Goal: Information Seeking & Learning: Learn about a topic

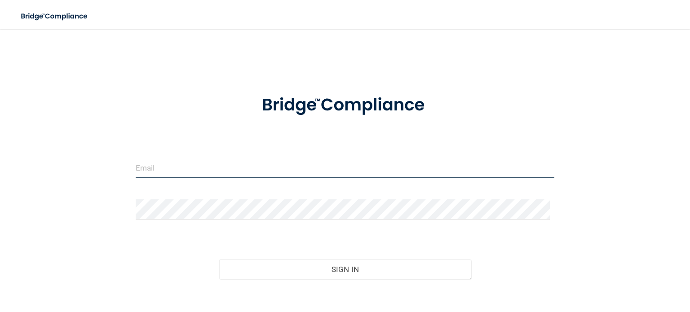
click at [173, 168] on input "email" at bounding box center [345, 168] width 419 height 20
type input "[EMAIL_ADDRESS][DOMAIN_NAME]"
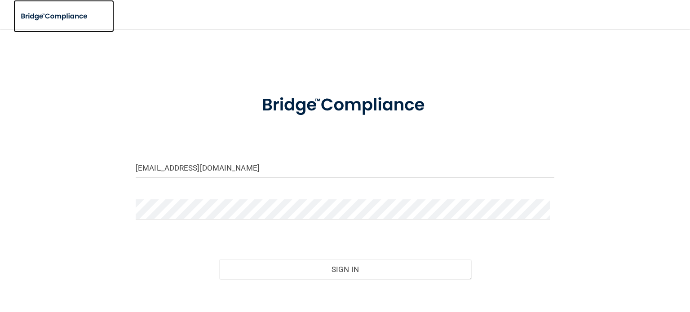
click at [65, 16] on img at bounding box center [54, 16] width 83 height 18
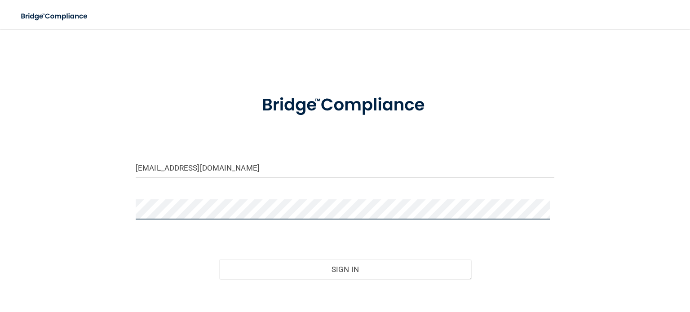
click at [219, 260] on button "Sign In" at bounding box center [344, 270] width 251 height 20
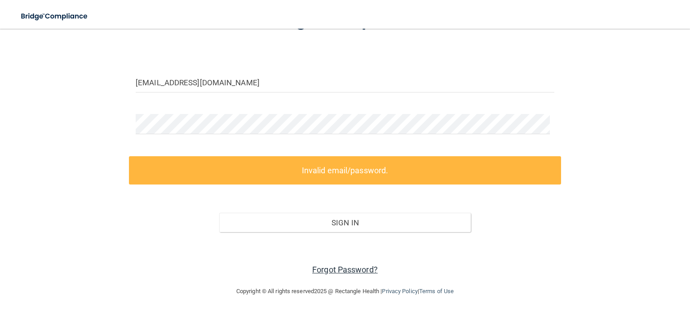
click at [332, 266] on link "Forgot Password?" at bounding box center [345, 269] width 66 height 9
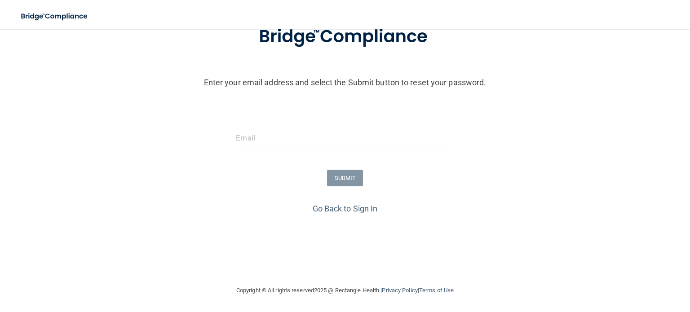
click at [252, 122] on form "Enter your email address and select the Submit button to reset your password. S…" at bounding box center [344, 107] width 681 height 188
click at [252, 133] on input "email" at bounding box center [345, 138] width 218 height 20
type input "[EMAIL_ADDRESS][DOMAIN_NAME]"
click at [327, 172] on button "SUBMIT" at bounding box center [345, 178] width 36 height 17
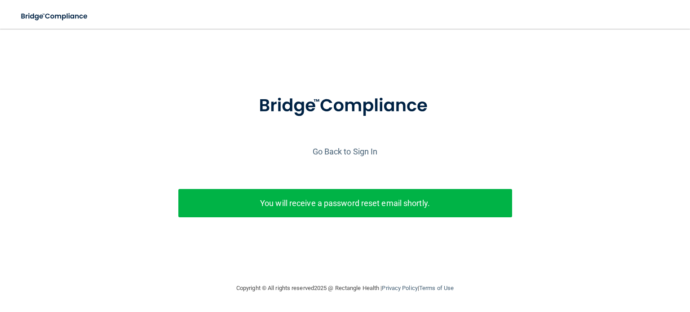
scroll to position [0, 0]
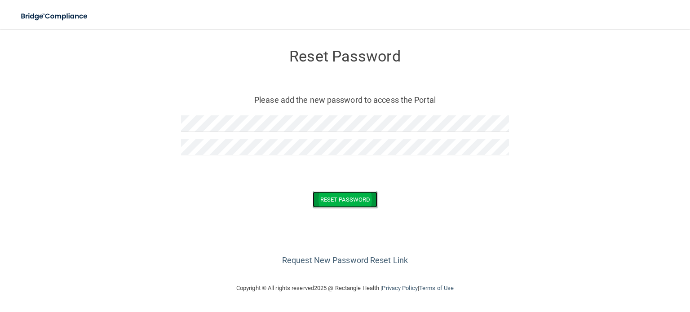
click at [344, 201] on button "Reset Password" at bounding box center [345, 199] width 65 height 17
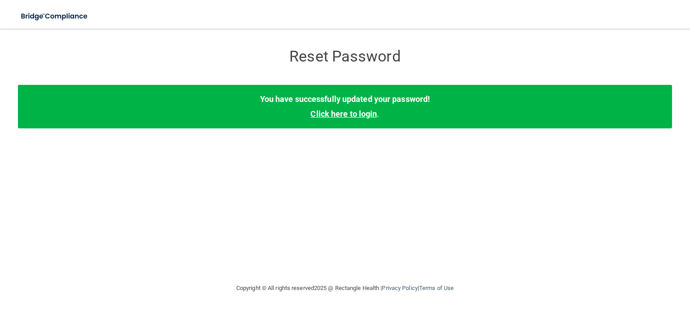
click at [364, 115] on link "Click here to login" at bounding box center [343, 113] width 66 height 9
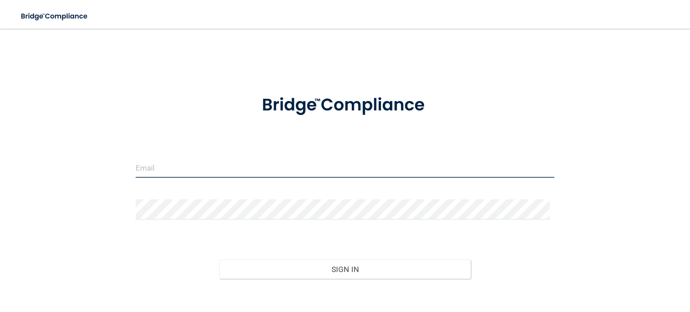
click at [163, 168] on input "email" at bounding box center [345, 168] width 419 height 20
type input "[EMAIL_ADDRESS][DOMAIN_NAME]"
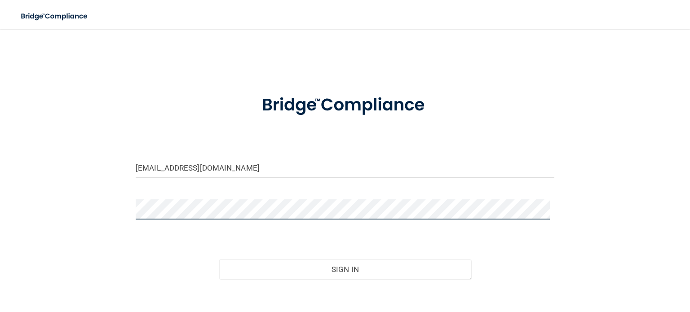
click at [219, 260] on button "Sign In" at bounding box center [344, 270] width 251 height 20
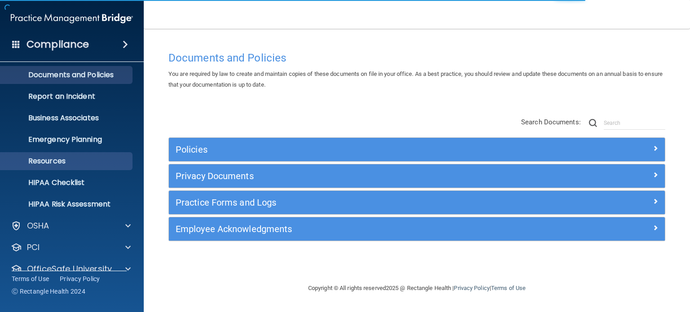
scroll to position [60, 0]
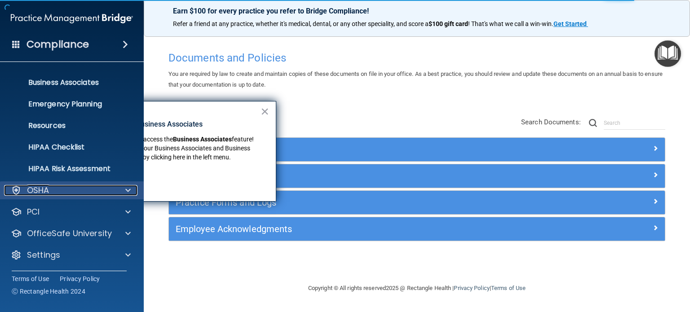
click at [99, 190] on div "OSHA" at bounding box center [59, 190] width 111 height 11
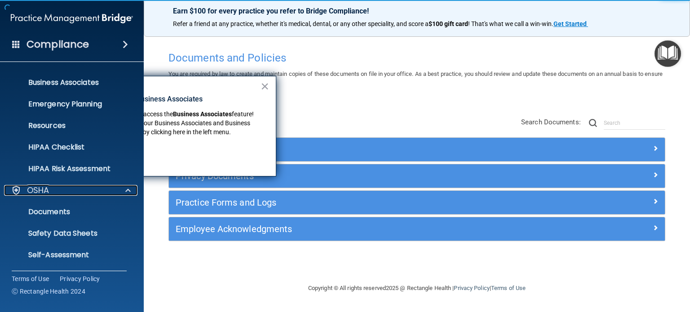
scroll to position [168, 0]
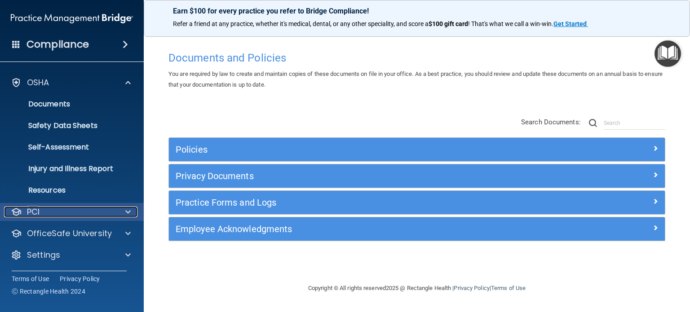
click at [87, 208] on div "PCI" at bounding box center [59, 212] width 111 height 11
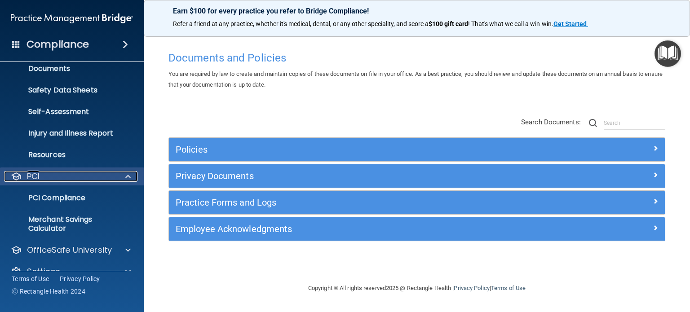
scroll to position [220, 0]
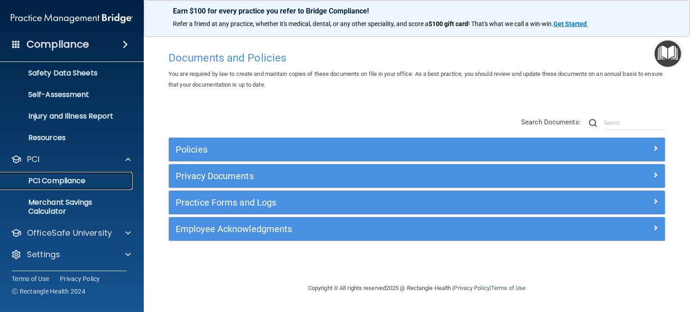
click at [64, 180] on p "PCI Compliance" at bounding box center [67, 181] width 123 height 9
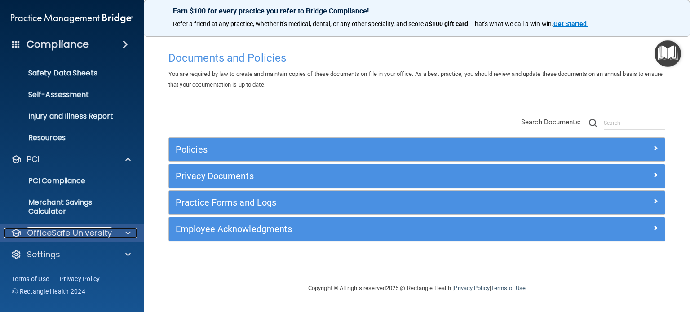
click at [124, 230] on div at bounding box center [126, 233] width 22 height 11
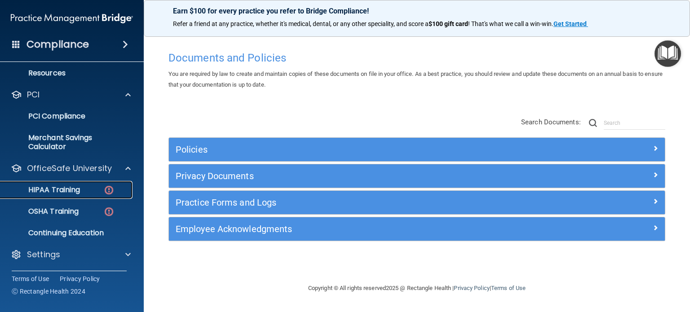
click at [54, 184] on link "HIPAA Training" at bounding box center [61, 190] width 141 height 18
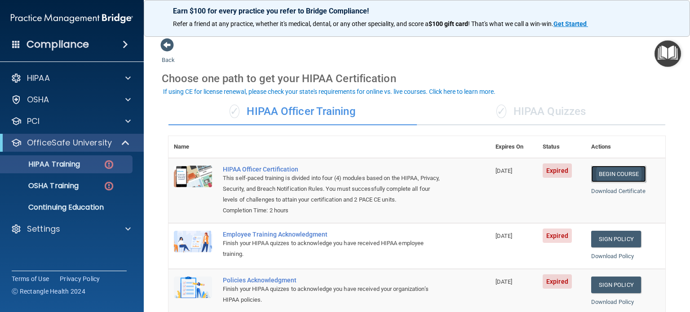
click at [618, 177] on link "Begin Course" at bounding box center [618, 174] width 55 height 17
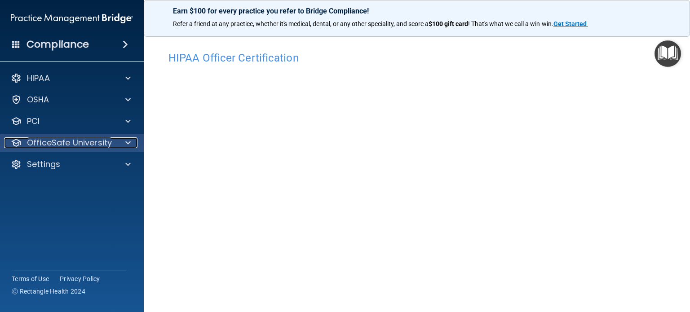
click at [125, 146] on span at bounding box center [127, 142] width 5 height 11
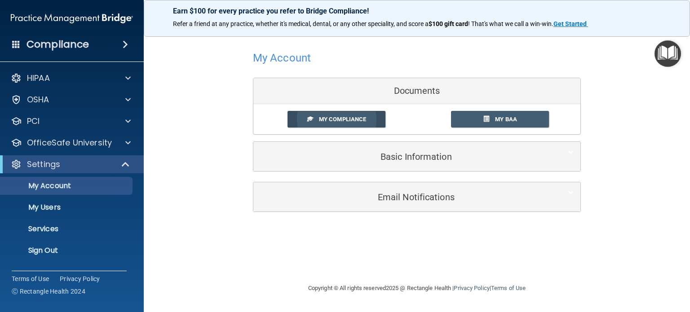
click at [336, 122] on span "My Compliance" at bounding box center [342, 119] width 47 height 7
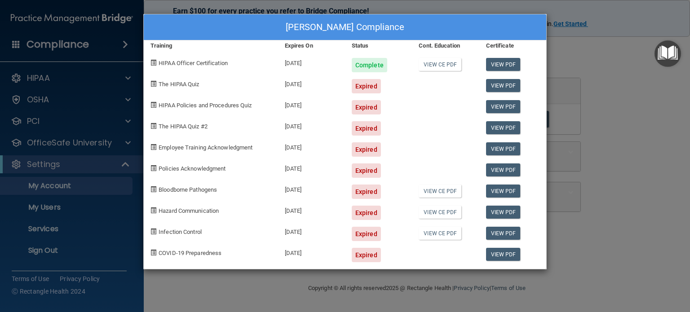
click at [424, 274] on div "[PERSON_NAME] Compliance Training Expires On Status Cont. Education Certificate…" at bounding box center [345, 156] width 690 height 312
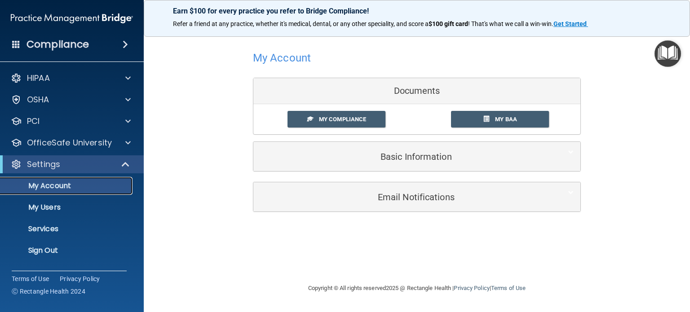
click at [36, 184] on p "My Account" at bounding box center [67, 185] width 123 height 9
click at [36, 159] on p "Settings" at bounding box center [43, 164] width 33 height 11
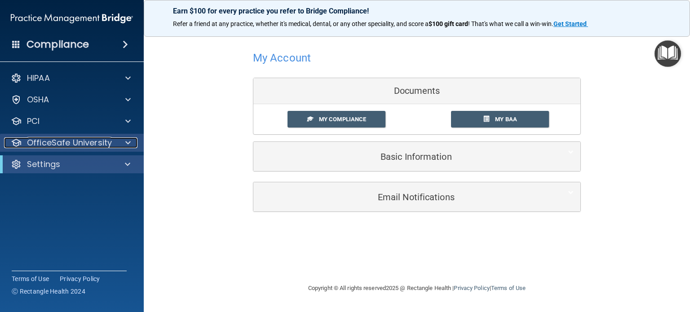
click at [69, 145] on p "OfficeSafe University" at bounding box center [69, 142] width 85 height 11
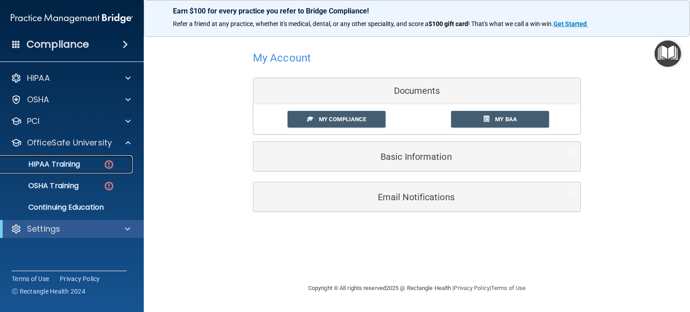
click at [71, 159] on link "HIPAA Training" at bounding box center [61, 164] width 141 height 18
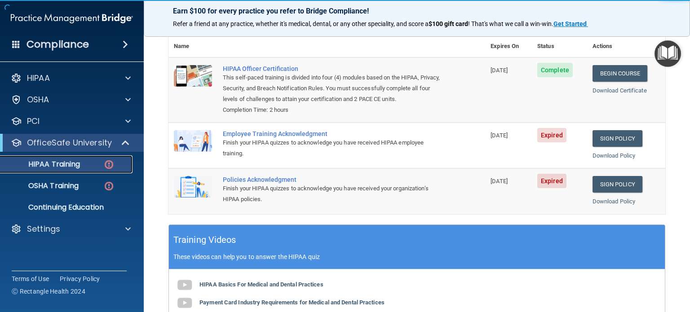
scroll to position [119, 0]
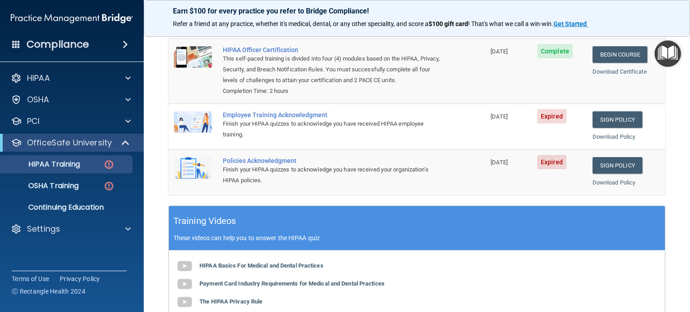
click at [237, 119] on div "Employee Training Acknowledgment" at bounding box center [331, 114] width 217 height 7
click at [182, 124] on img at bounding box center [193, 122] width 38 height 22
drag, startPoint x: 252, startPoint y: 124, endPoint x: 265, endPoint y: 122, distance: 12.7
click at [253, 119] on div "Employee Training Acknowledgment" at bounding box center [331, 114] width 217 height 7
click at [594, 128] on link "Sign Policy" at bounding box center [617, 119] width 50 height 17
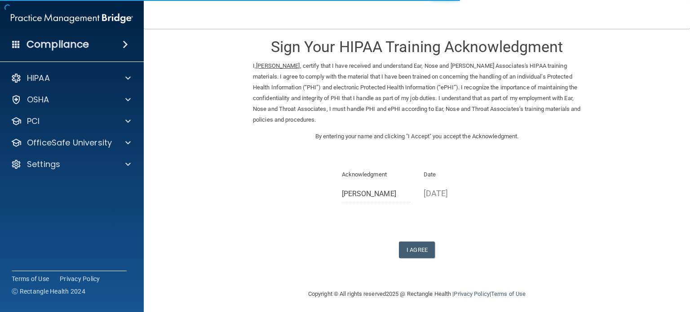
scroll to position [13, 0]
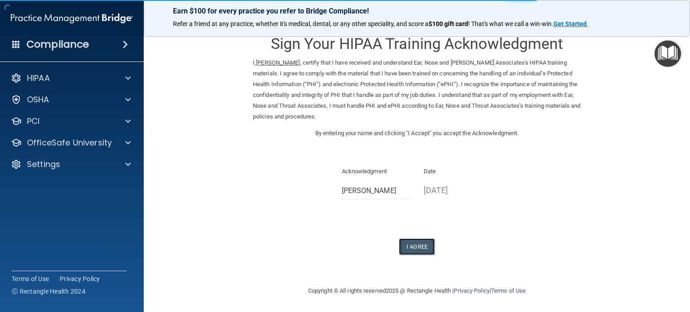
click at [404, 246] on button "I Agree" at bounding box center [417, 246] width 36 height 17
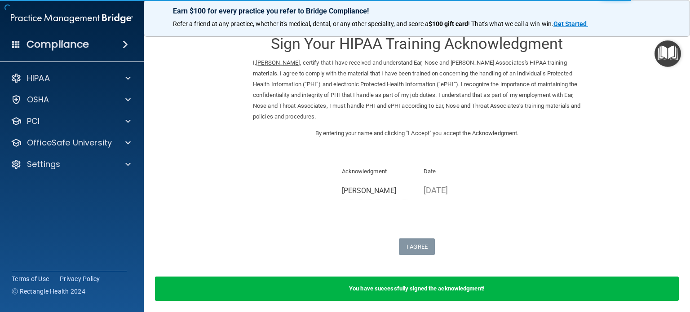
scroll to position [48, 0]
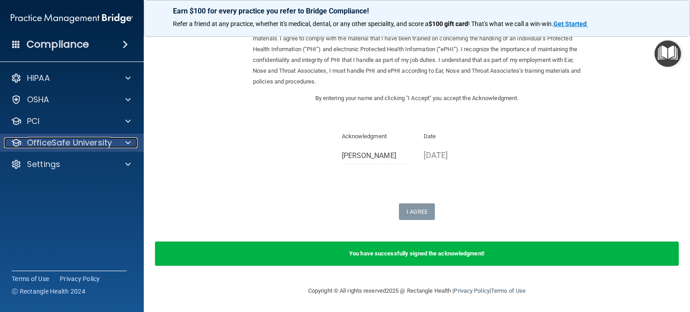
click at [129, 143] on span at bounding box center [127, 142] width 5 height 11
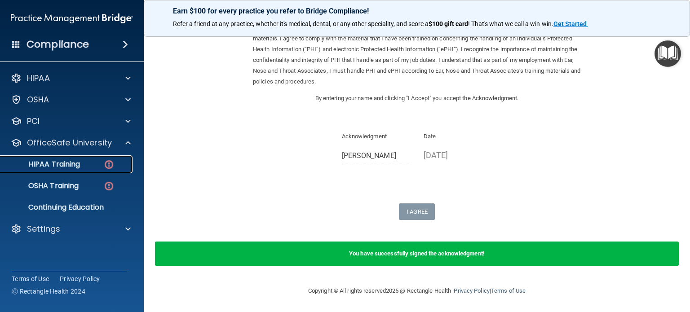
click at [113, 163] on img at bounding box center [108, 164] width 11 height 11
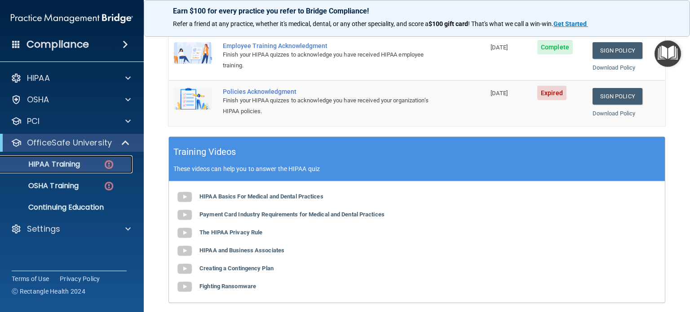
scroll to position [62, 0]
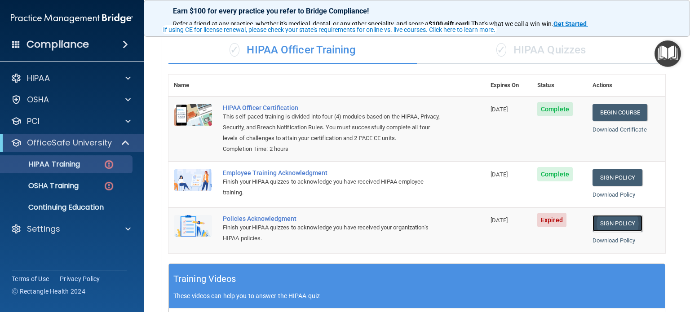
click at [606, 229] on link "Sign Policy" at bounding box center [617, 223] width 50 height 17
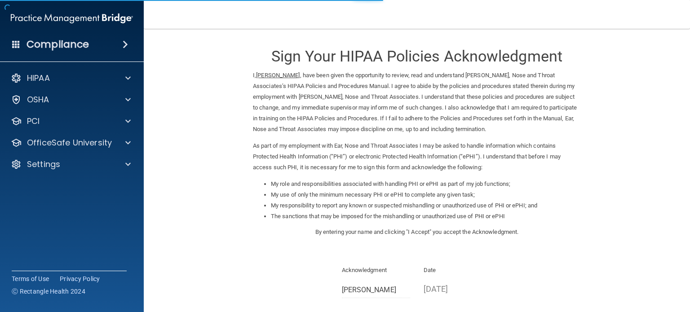
scroll to position [99, 0]
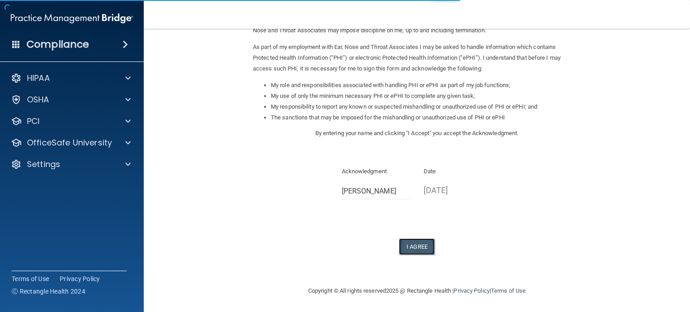
click at [407, 242] on button "I Agree" at bounding box center [417, 246] width 36 height 17
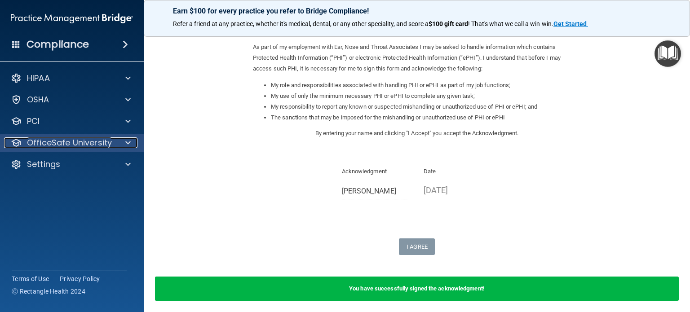
click at [131, 146] on div at bounding box center [126, 142] width 22 height 11
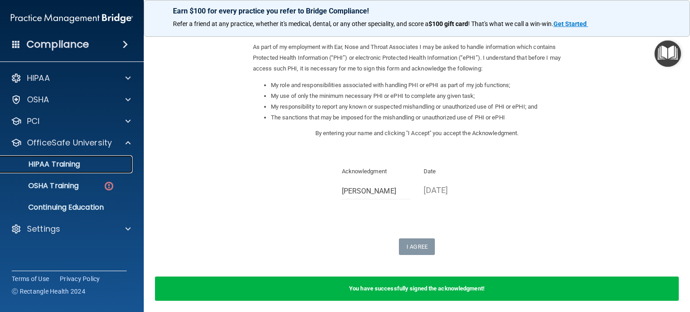
click at [78, 166] on p "HIPAA Training" at bounding box center [43, 164] width 74 height 9
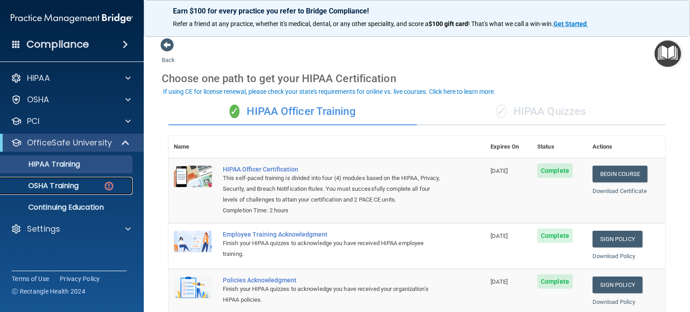
click at [66, 186] on p "OSHA Training" at bounding box center [42, 185] width 73 height 9
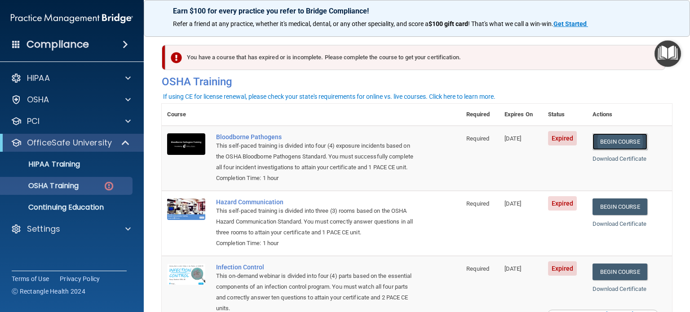
click at [616, 141] on link "Begin Course" at bounding box center [619, 141] width 55 height 17
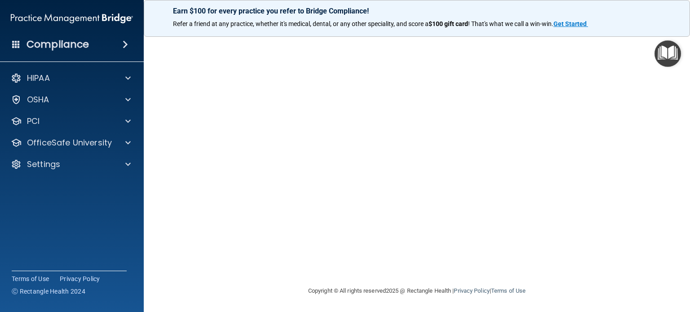
scroll to position [13, 0]
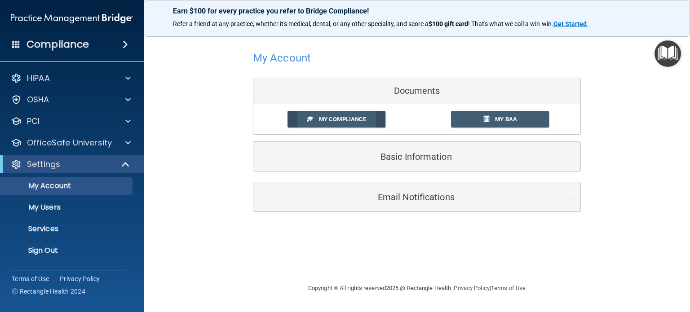
click at [351, 118] on span "My Compliance" at bounding box center [342, 119] width 47 height 7
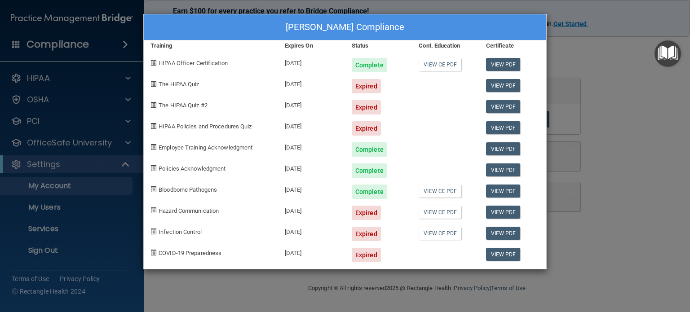
click at [271, 272] on div "[PERSON_NAME] Compliance Training Expires On Status Cont. Education Certificate…" at bounding box center [345, 156] width 690 height 312
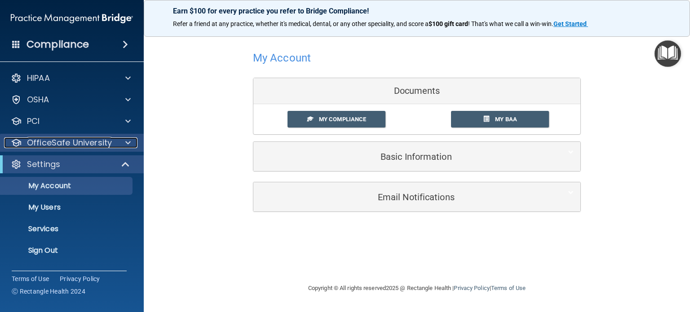
click at [133, 146] on div at bounding box center [126, 142] width 22 height 11
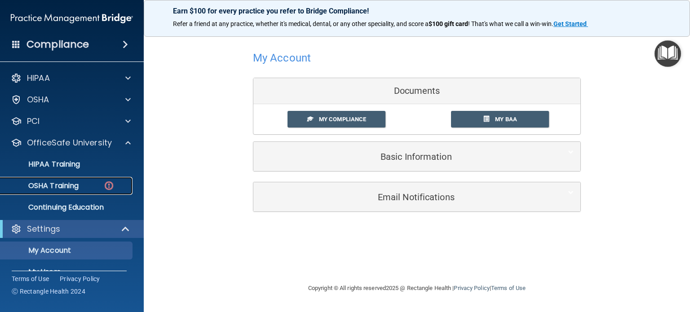
click at [84, 188] on div "OSHA Training" at bounding box center [67, 185] width 123 height 9
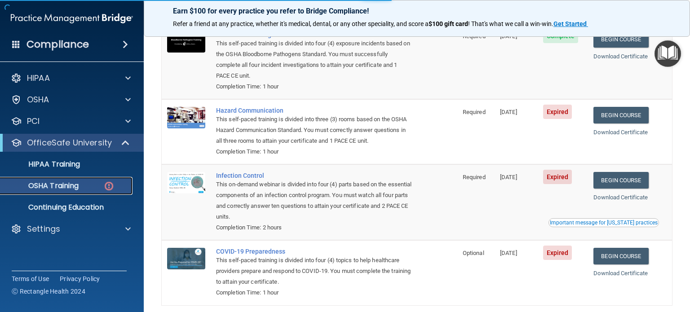
scroll to position [119, 0]
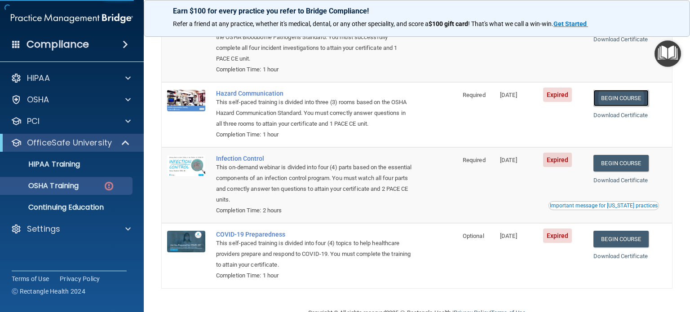
click at [618, 98] on link "Begin Course" at bounding box center [620, 98] width 55 height 17
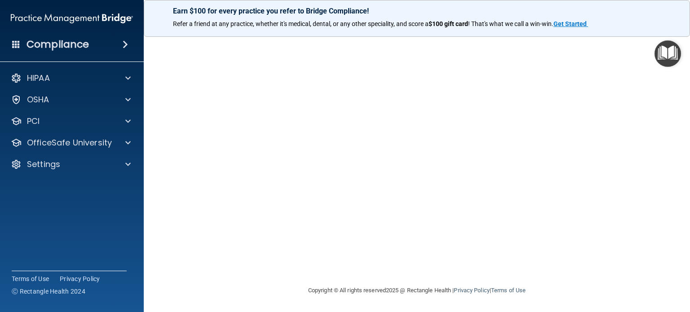
scroll to position [25, 0]
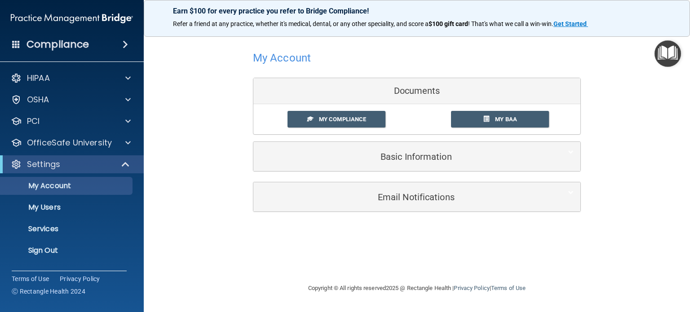
click at [310, 111] on div "My Compliance" at bounding box center [349, 119] width 136 height 17
click at [313, 121] on link "My Compliance" at bounding box center [336, 119] width 98 height 17
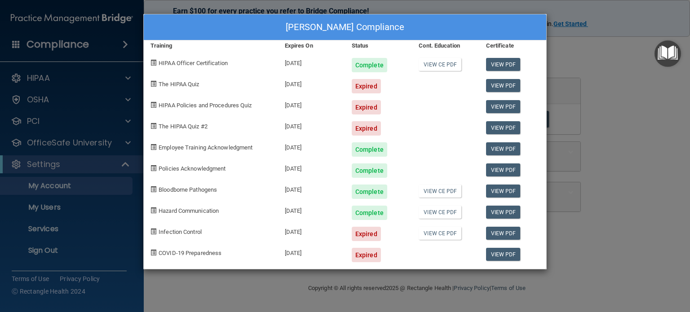
click at [305, 278] on div "Lindsey Bushman's Compliance Training Expires On Status Cont. Education Certifi…" at bounding box center [345, 156] width 690 height 312
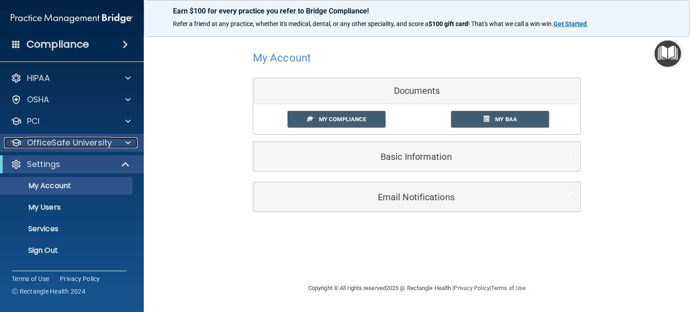
click at [59, 148] on p "OfficeSafe University" at bounding box center [69, 142] width 85 height 11
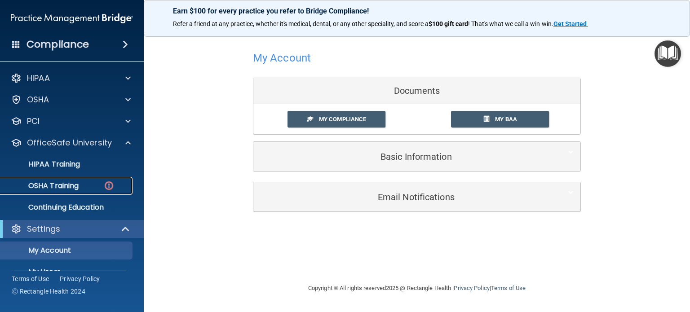
click at [57, 183] on p "OSHA Training" at bounding box center [42, 185] width 73 height 9
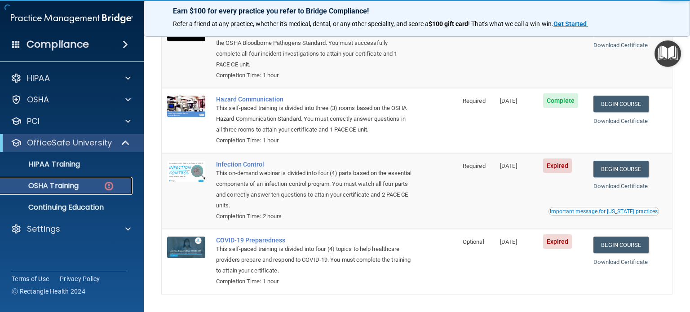
scroll to position [119, 0]
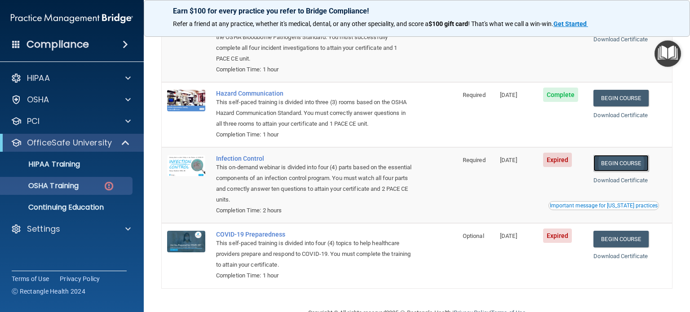
click at [644, 161] on link "Begin Course" at bounding box center [620, 163] width 55 height 17
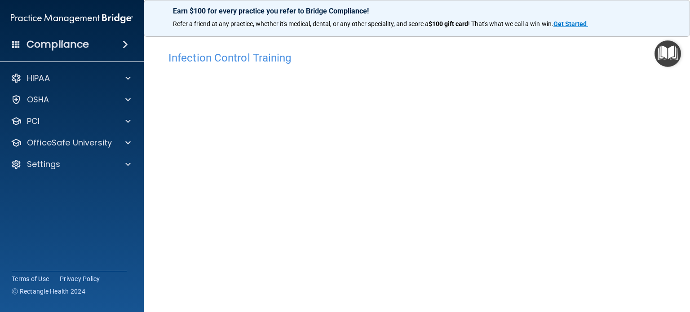
scroll to position [72, 0]
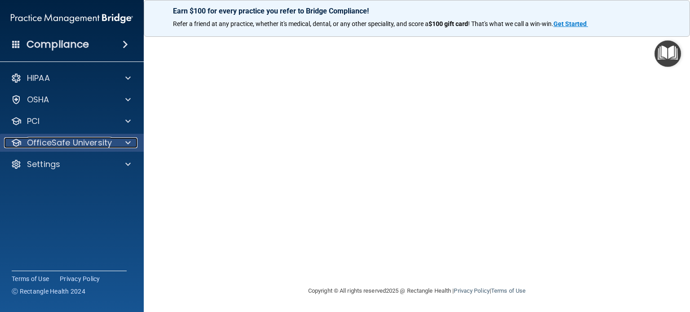
click at [128, 143] on span at bounding box center [127, 142] width 5 height 11
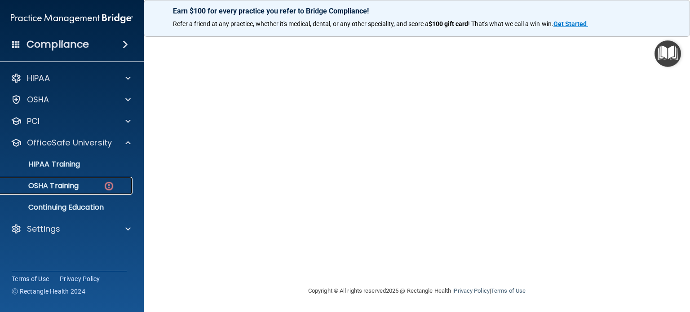
click at [104, 183] on img at bounding box center [108, 186] width 11 height 11
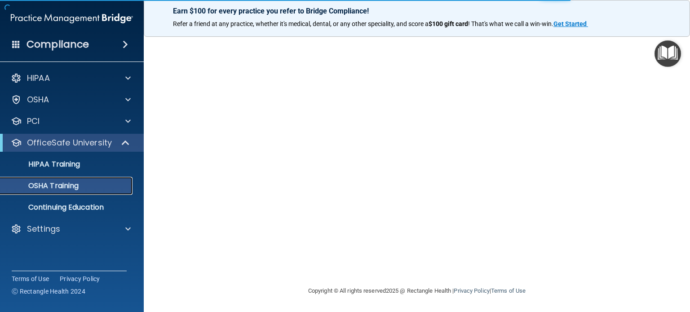
scroll to position [118, 0]
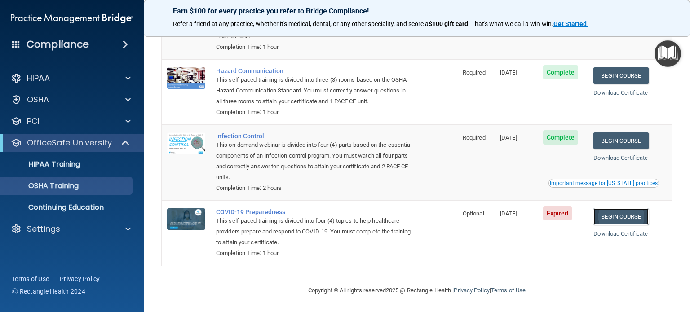
click at [615, 217] on link "Begin Course" at bounding box center [620, 216] width 55 height 17
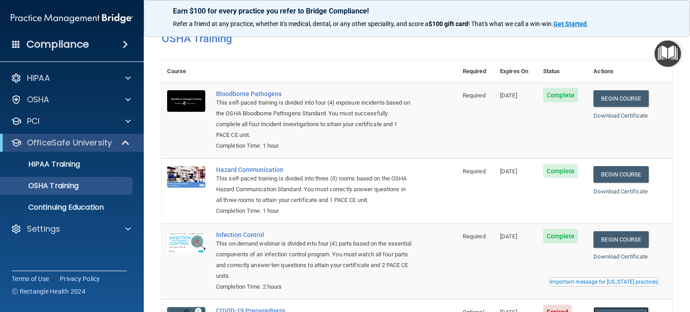
scroll to position [0, 0]
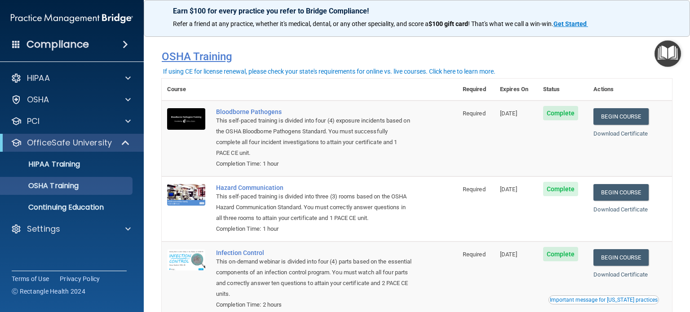
click at [198, 57] on h4 "OSHA Training" at bounding box center [417, 56] width 510 height 13
click at [75, 44] on h4 "Compliance" at bounding box center [57, 44] width 62 height 13
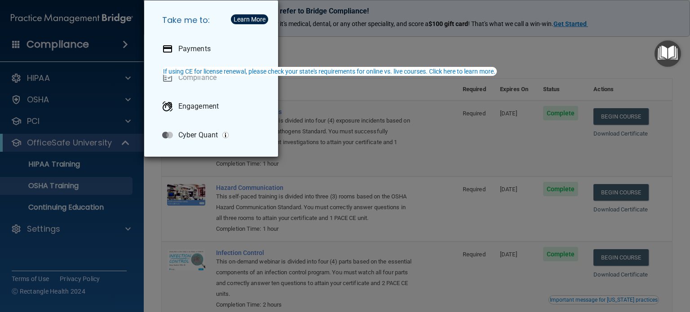
click at [65, 87] on div "Take me to: Payments Compliance Engagement Cyber Quant" at bounding box center [345, 156] width 690 height 312
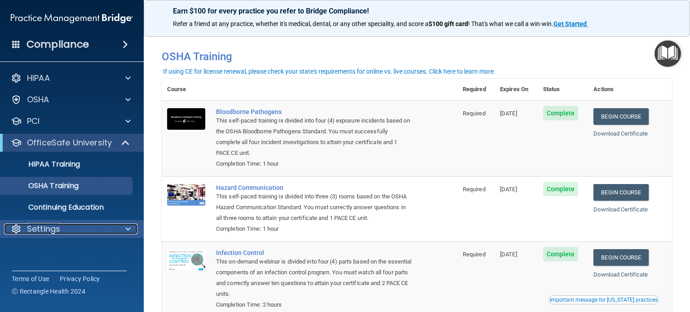
click at [123, 226] on div at bounding box center [126, 229] width 22 height 11
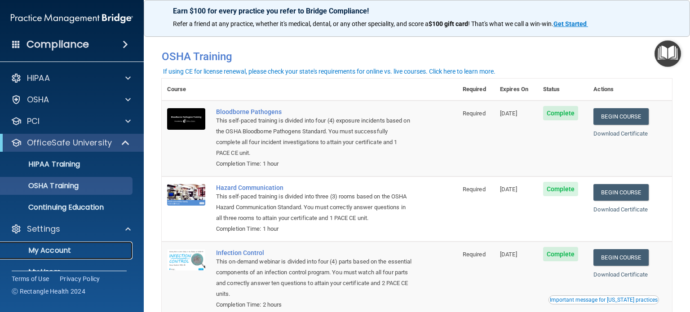
click at [62, 247] on p "My Account" at bounding box center [67, 250] width 123 height 9
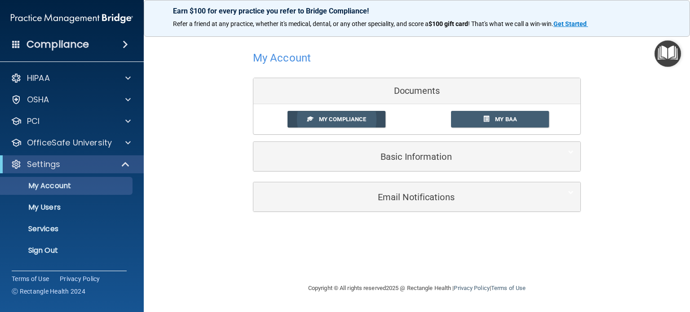
click at [349, 118] on span "My Compliance" at bounding box center [342, 119] width 47 height 7
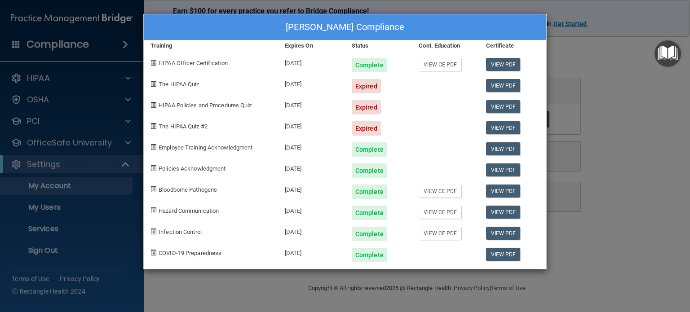
click at [192, 83] on span "The HIPAA Quiz" at bounding box center [179, 84] width 40 height 7
click at [192, 104] on span "HIPAA Policies and Procedures Quiz" at bounding box center [205, 105] width 93 height 7
click at [190, 129] on span "The HIPAA Quiz #2" at bounding box center [183, 126] width 49 height 7
click at [253, 290] on div "Lindsey Bushman's Compliance Training Expires On Status Cont. Education Certifi…" at bounding box center [345, 156] width 690 height 312
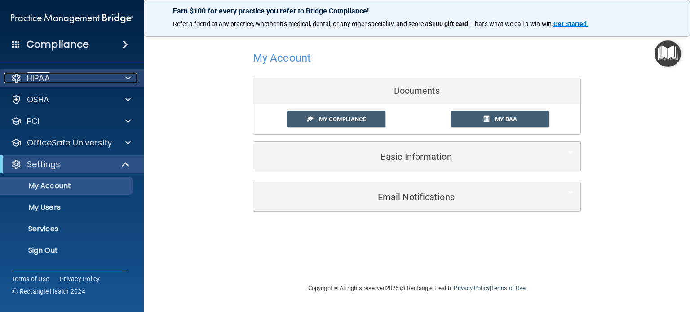
click at [134, 77] on div at bounding box center [126, 78] width 22 height 11
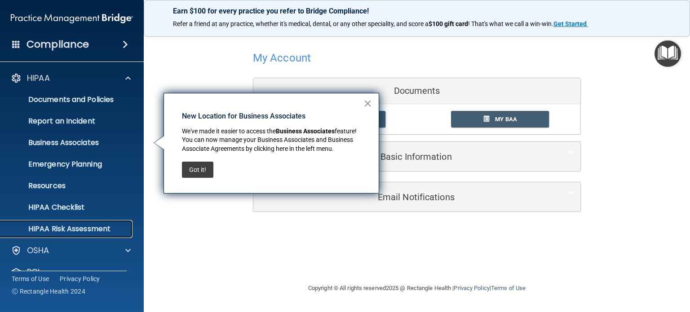
click at [63, 230] on p "HIPAA Risk Assessment" at bounding box center [67, 229] width 123 height 9
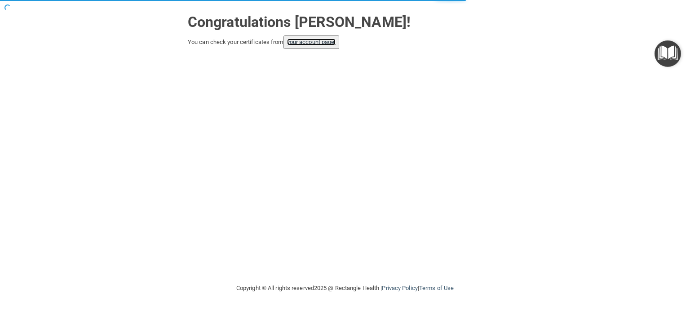
click at [323, 44] on link "your account page!" at bounding box center [311, 42] width 49 height 7
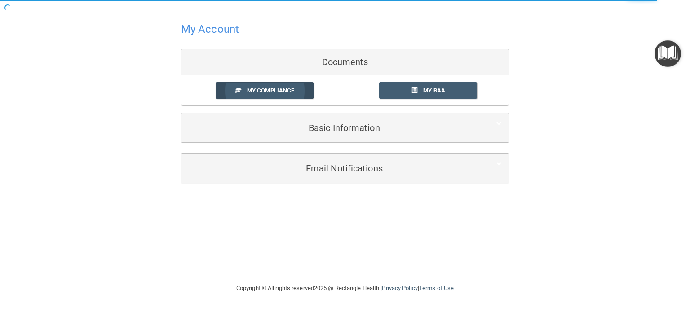
click at [279, 90] on span "My Compliance" at bounding box center [270, 90] width 47 height 7
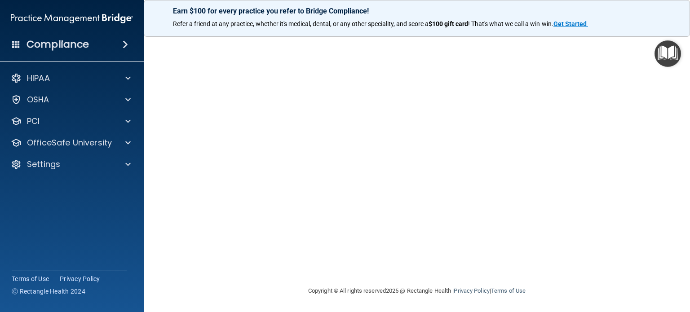
scroll to position [5, 0]
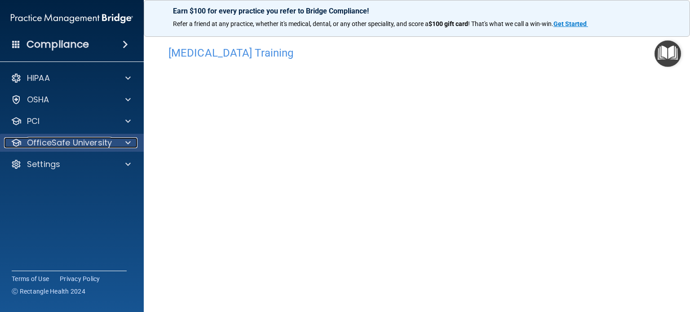
click at [131, 145] on div at bounding box center [126, 142] width 22 height 11
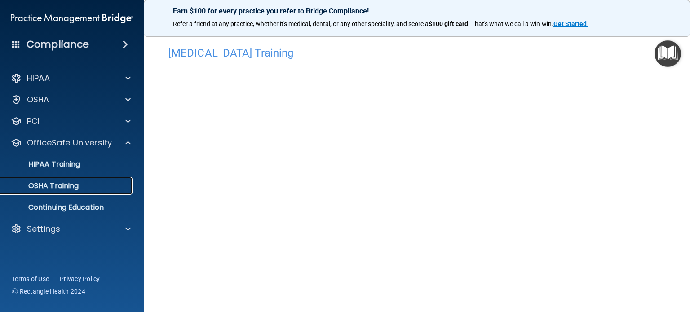
click at [91, 181] on div "OSHA Training" at bounding box center [67, 185] width 123 height 9
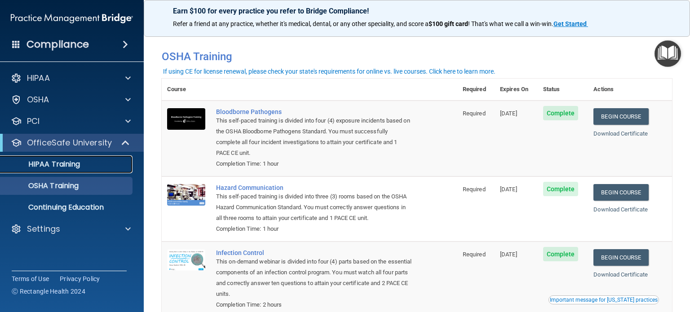
click at [75, 160] on p "HIPAA Training" at bounding box center [43, 164] width 74 height 9
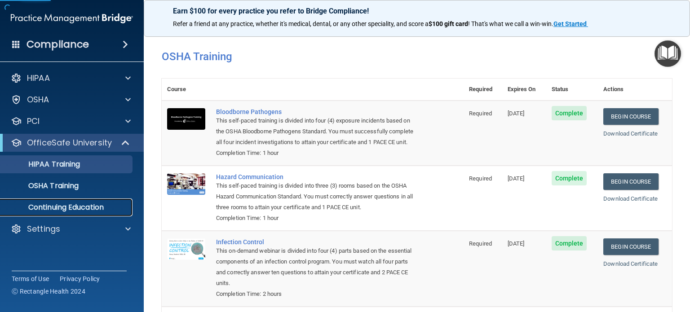
click at [66, 203] on p "Continuing Education" at bounding box center [67, 207] width 123 height 9
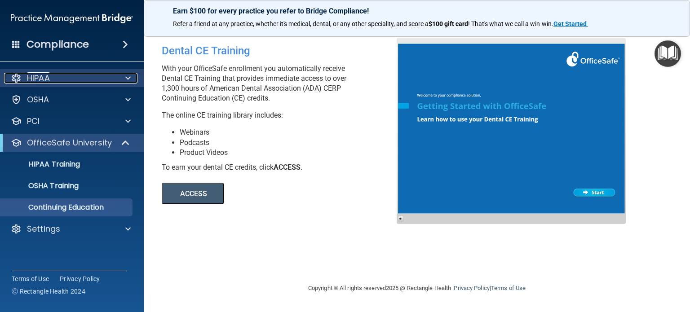
click at [56, 83] on div "HIPAA" at bounding box center [59, 78] width 111 height 11
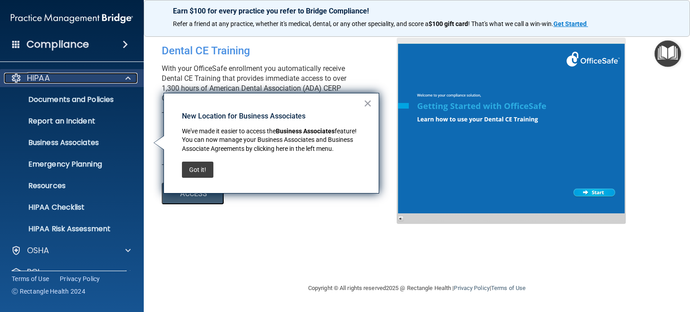
click at [56, 80] on div "HIPAA" at bounding box center [59, 78] width 111 height 11
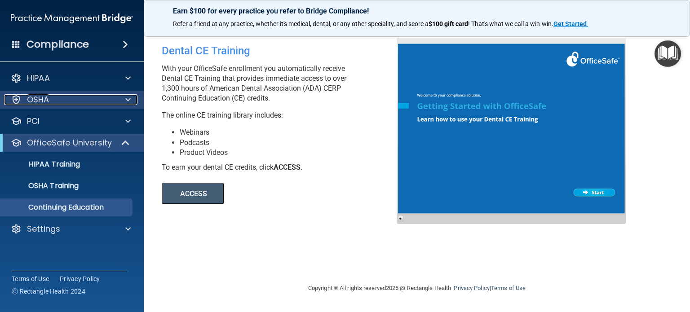
click at [50, 103] on div "OSHA" at bounding box center [59, 99] width 111 height 11
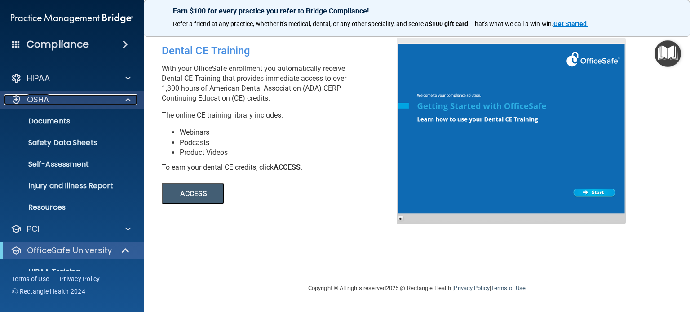
click at [50, 103] on div "OSHA" at bounding box center [59, 99] width 111 height 11
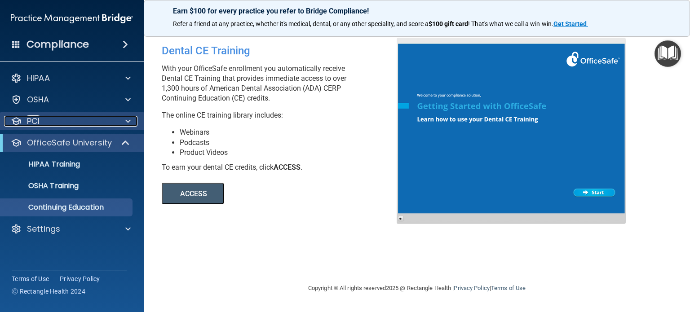
click at [50, 126] on div "PCI" at bounding box center [59, 121] width 111 height 11
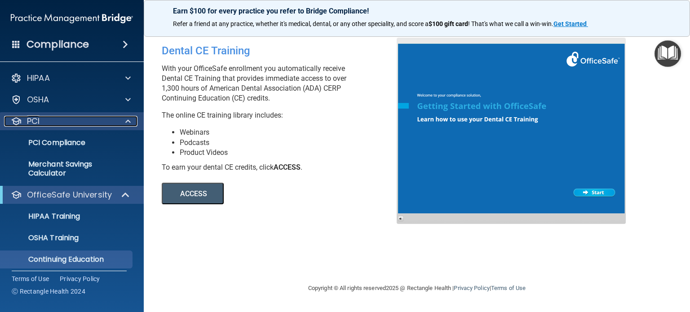
click at [50, 126] on div "PCI" at bounding box center [59, 121] width 111 height 11
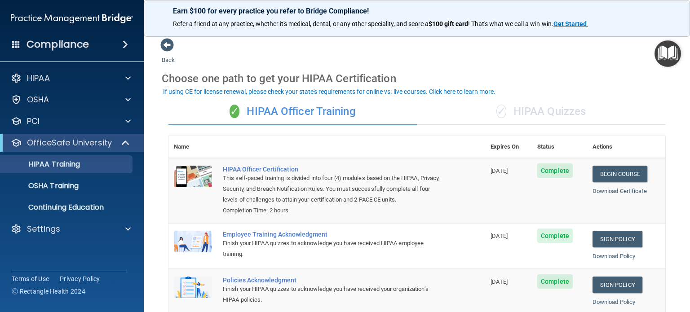
click at [521, 107] on div "✓ HIPAA Quizzes" at bounding box center [541, 111] width 248 height 27
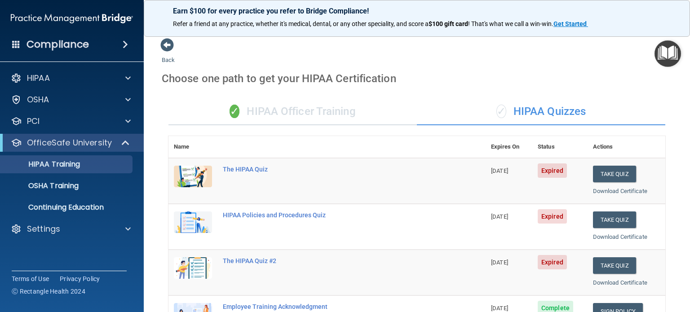
scroll to position [119, 0]
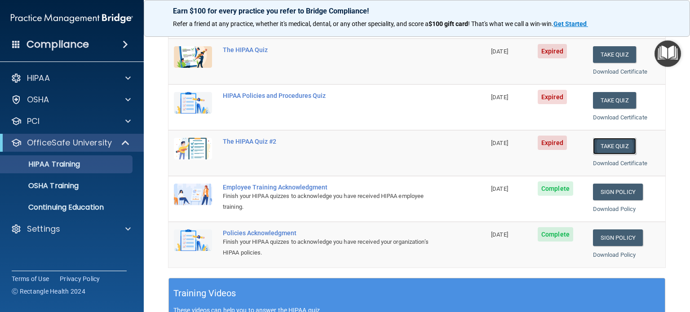
click at [605, 149] on button "Take Quiz" at bounding box center [614, 146] width 43 height 17
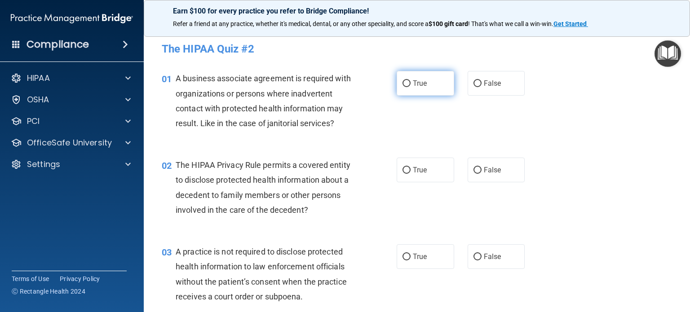
click at [402, 81] on input "True" at bounding box center [406, 83] width 8 height 7
radio input "true"
